Goal: Task Accomplishment & Management: Manage account settings

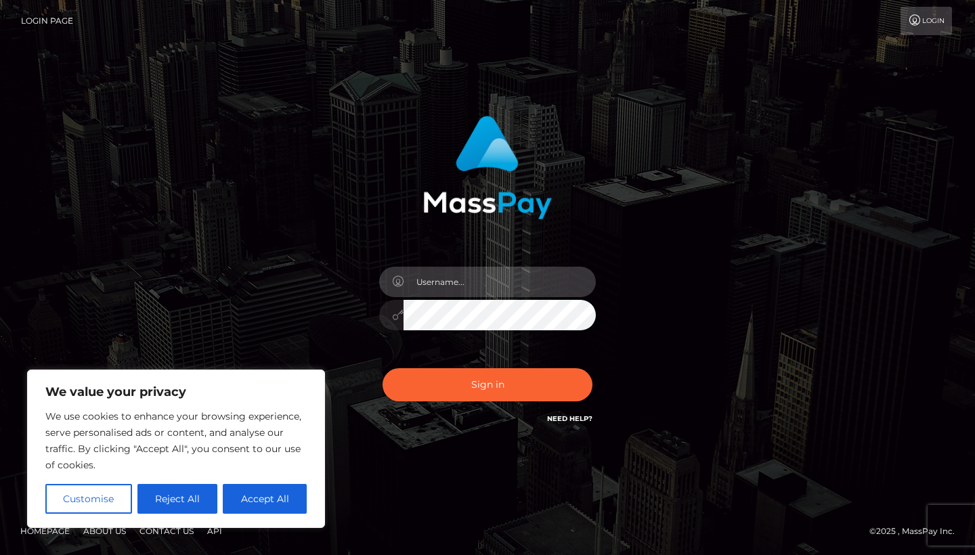
type input "[EMAIL_ADDRESS][DOMAIN_NAME]"
click at [488, 385] on button "Sign in" at bounding box center [488, 384] width 210 height 33
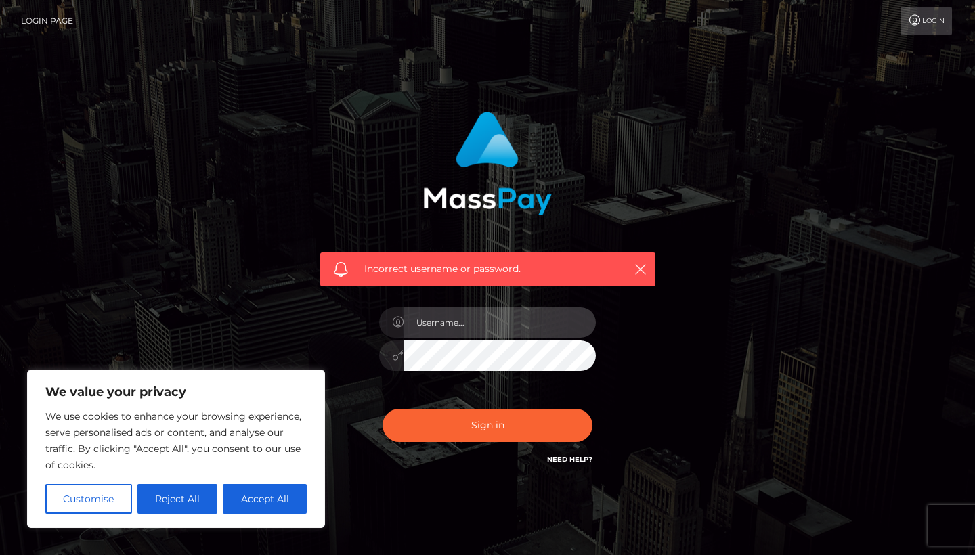
type input "amureva3@gmail.com"
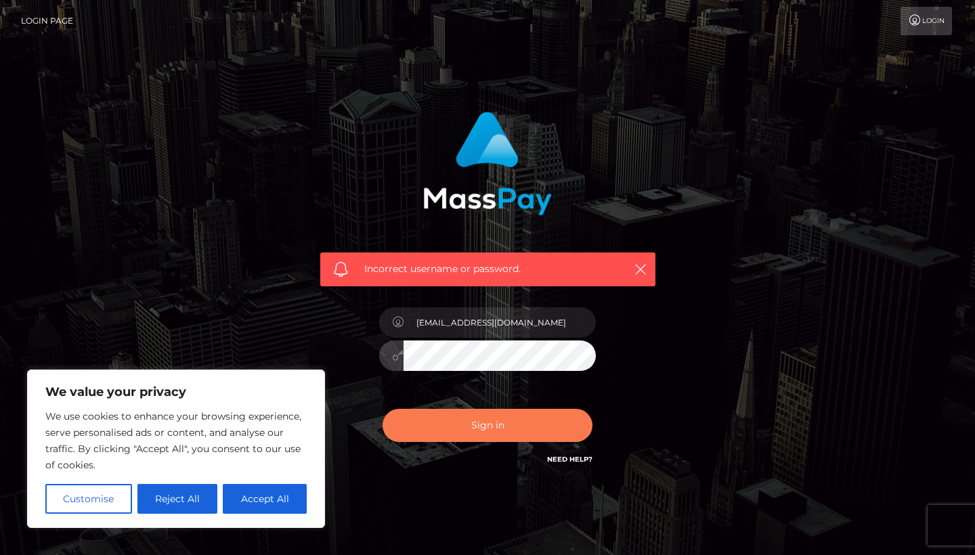
click at [481, 433] on button "Sign in" at bounding box center [488, 425] width 210 height 33
click at [481, 434] on button "Sign in" at bounding box center [488, 425] width 210 height 33
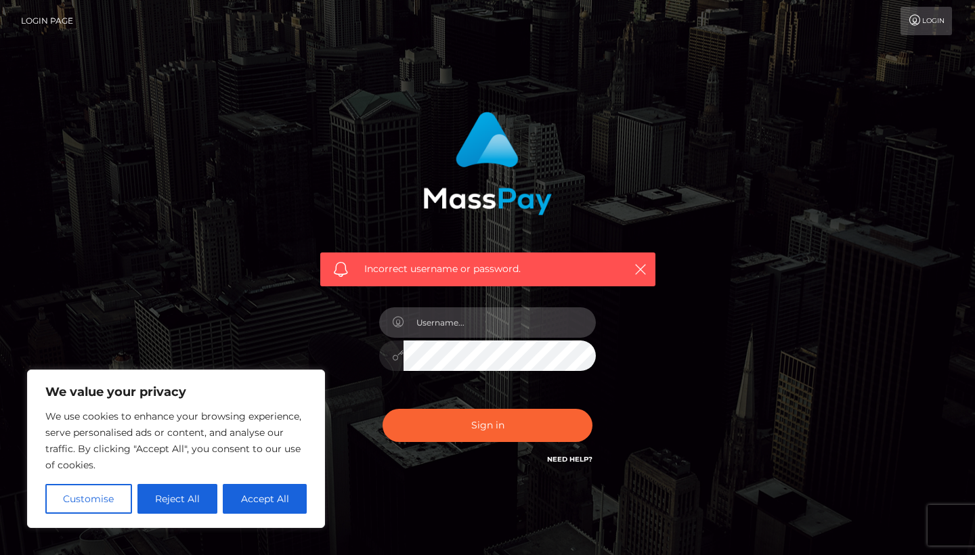
click at [429, 322] on input "text" at bounding box center [500, 322] width 192 height 30
paste input "[EMAIL_ADDRESS][DOMAIN_NAME]"
type input "[EMAIL_ADDRESS][DOMAIN_NAME]"
click at [448, 461] on div "Incorrect username or password. amureva3@gmail.com" at bounding box center [488, 290] width 356 height 376
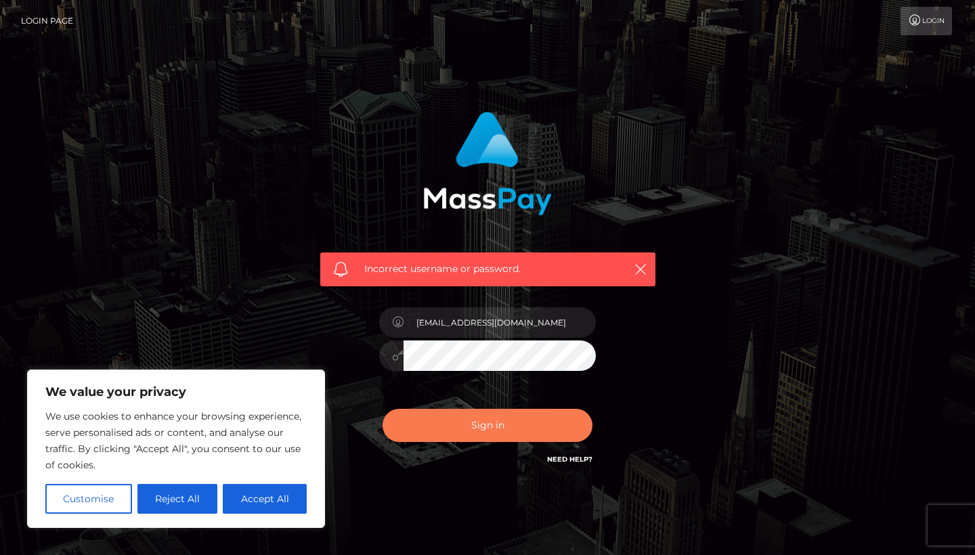
click at [480, 414] on button "Sign in" at bounding box center [488, 425] width 210 height 33
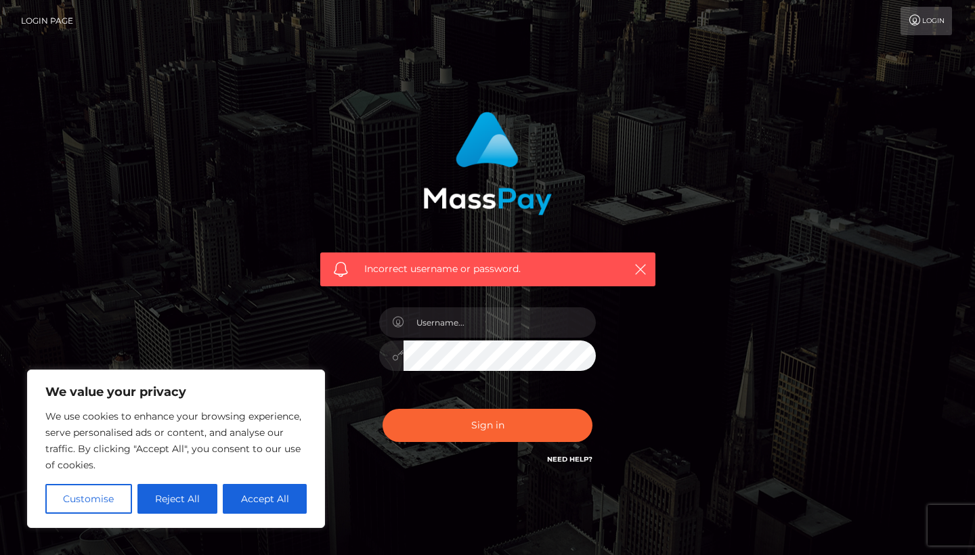
click at [276, 482] on div "We use cookies to enhance your browsing experience, serve personalised ads or c…" at bounding box center [175, 461] width 261 height 106
click at [276, 492] on button "Accept All" at bounding box center [265, 499] width 84 height 30
checkbox input "true"
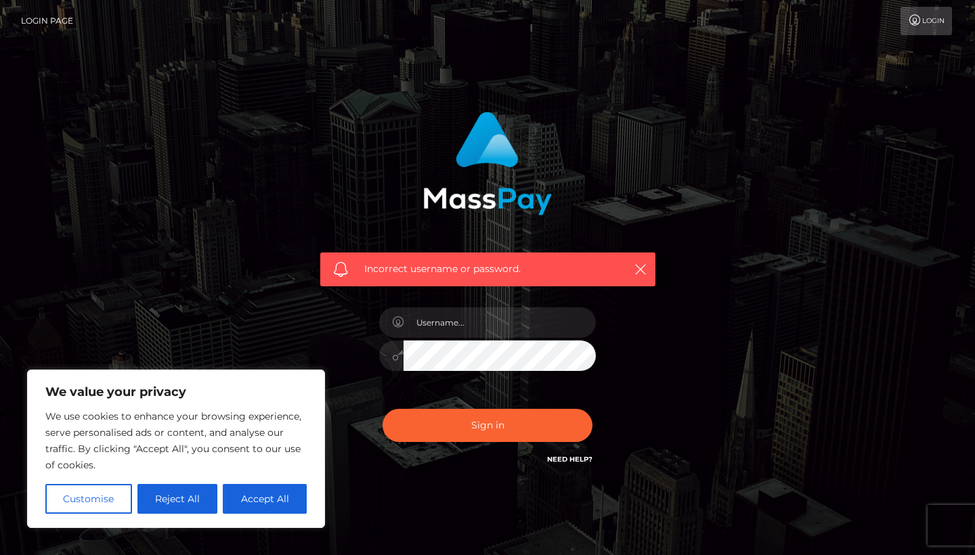
checkbox input "true"
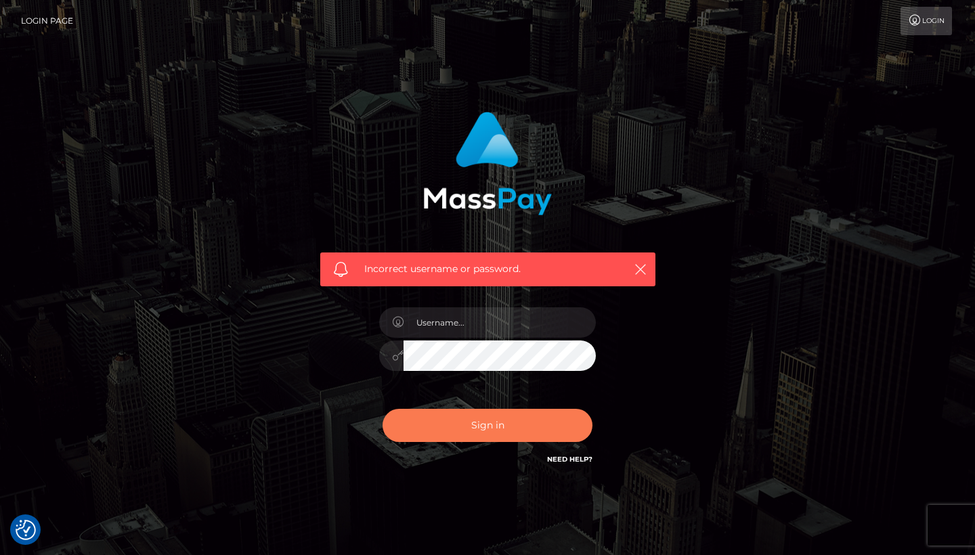
click at [454, 423] on button "Sign in" at bounding box center [488, 425] width 210 height 33
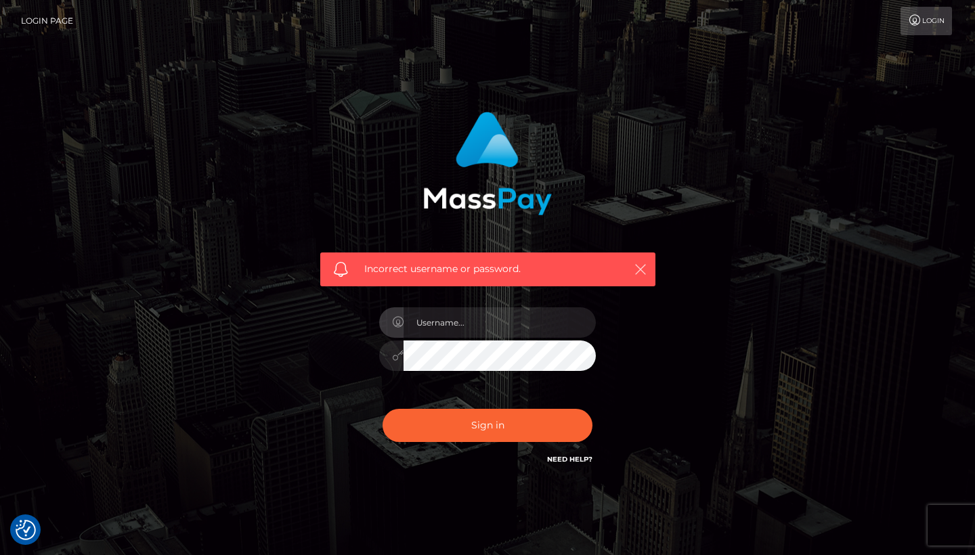
click at [645, 265] on icon "button" at bounding box center [641, 270] width 14 height 14
